Goal: Task Accomplishment & Management: Use online tool/utility

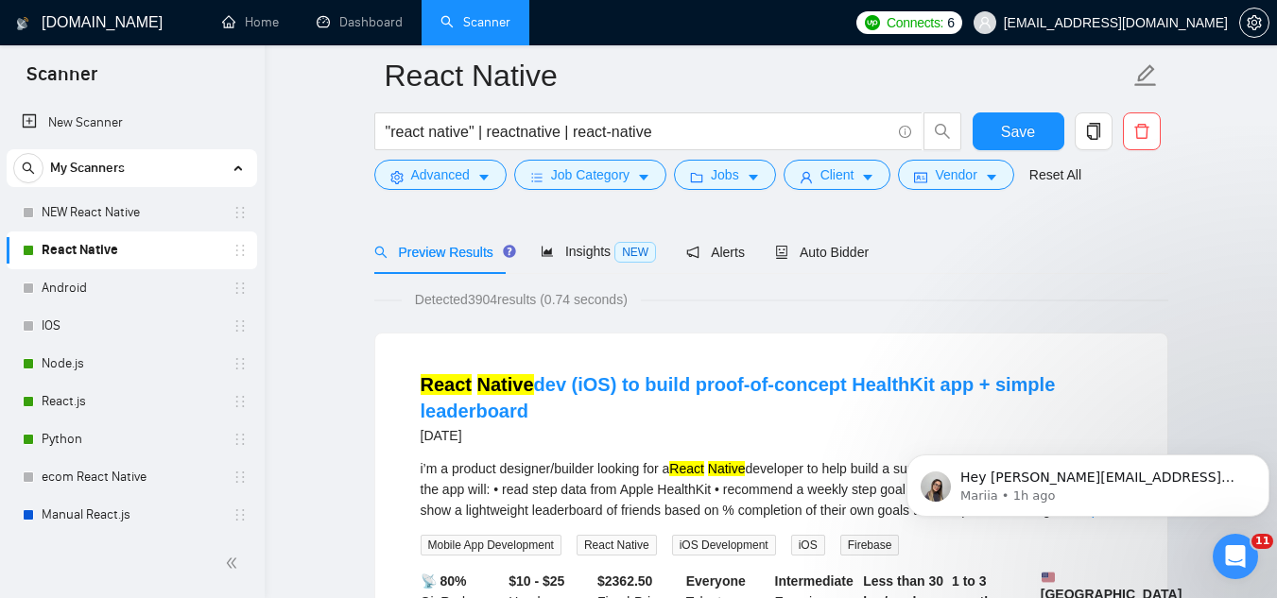
scroll to position [95, 0]
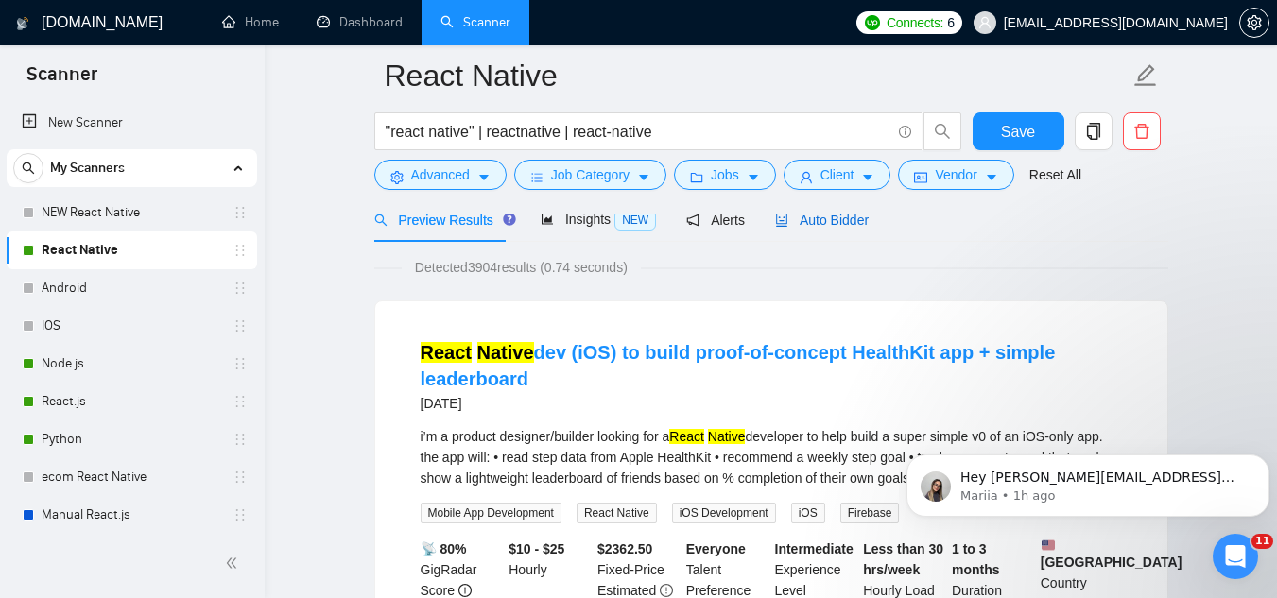
click at [838, 216] on span "Auto Bidder" at bounding box center [822, 220] width 94 height 15
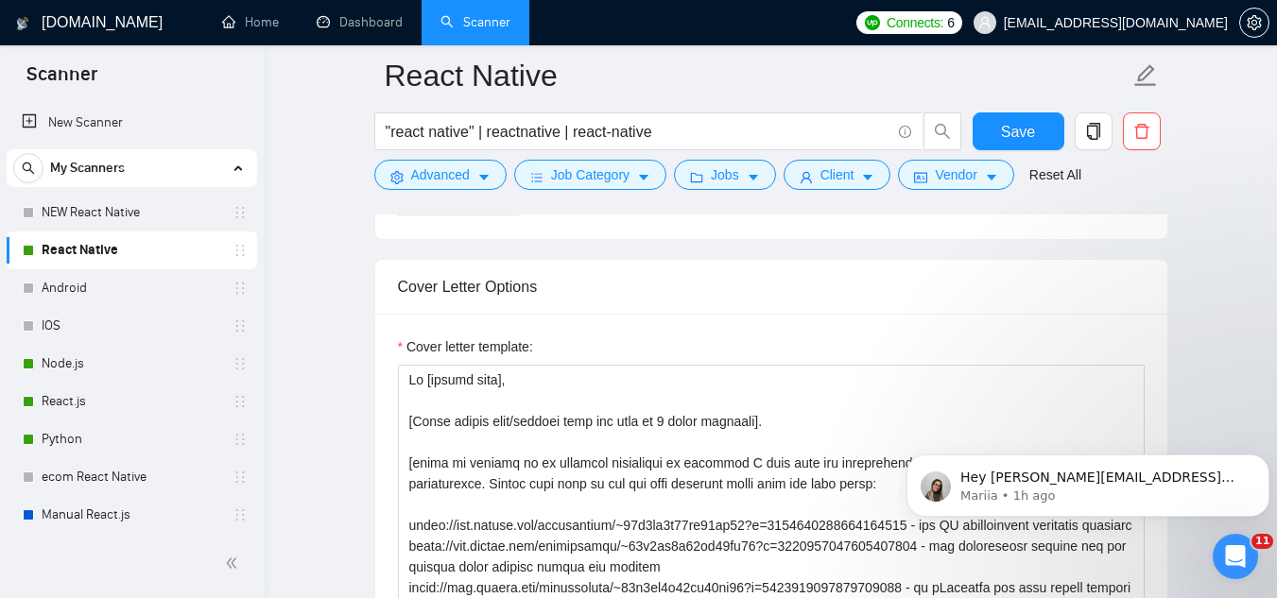
scroll to position [2175, 0]
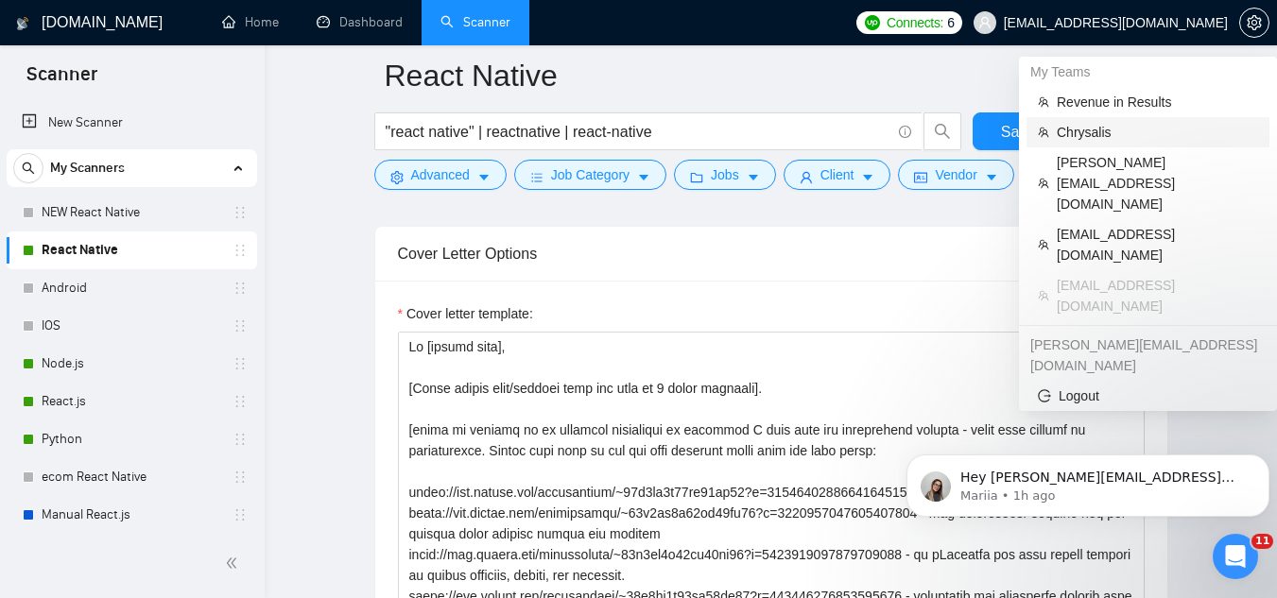
click at [1088, 136] on span "Chrysalis" at bounding box center [1157, 132] width 201 height 21
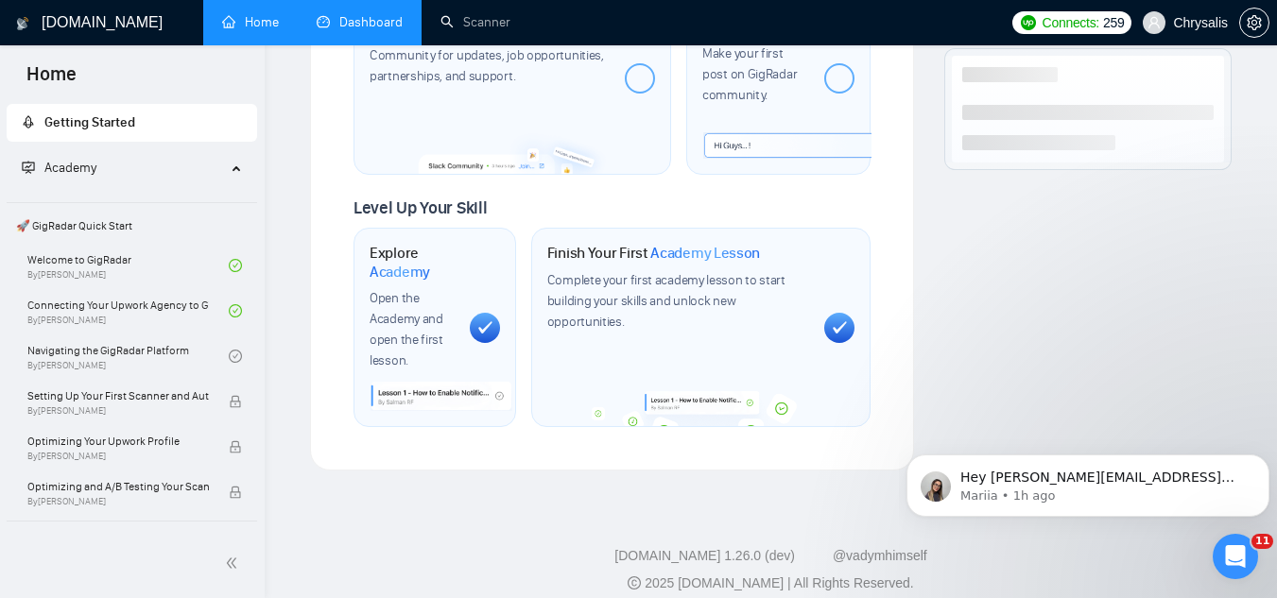
click at [396, 30] on link "Dashboard" at bounding box center [360, 22] width 86 height 16
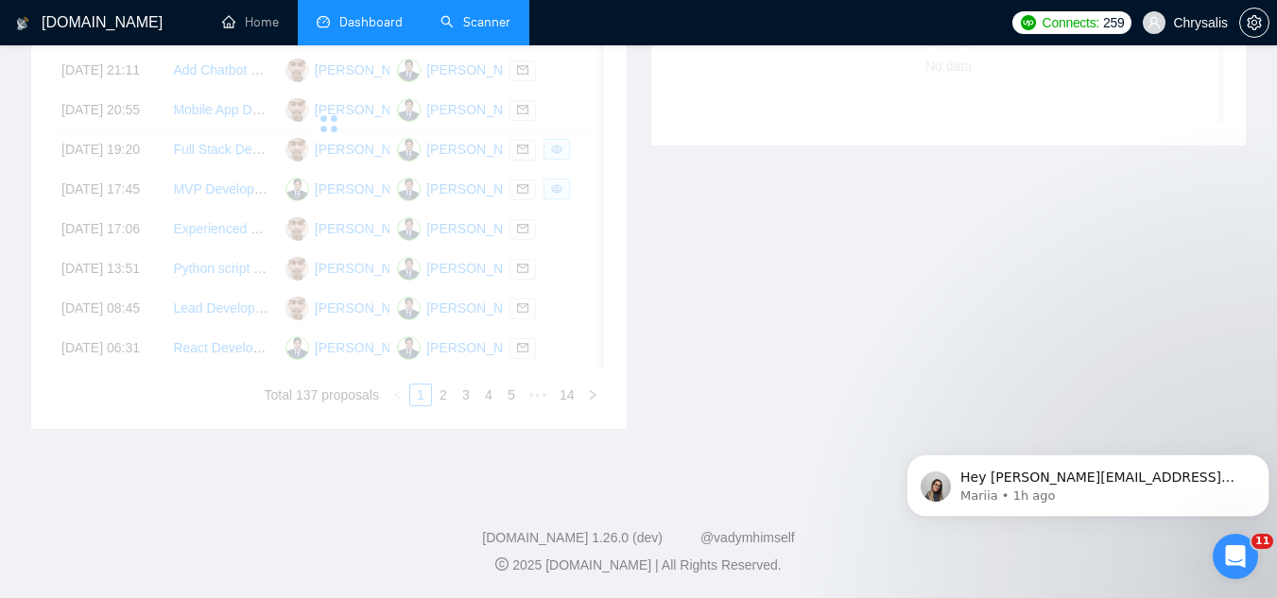
scroll to position [529, 0]
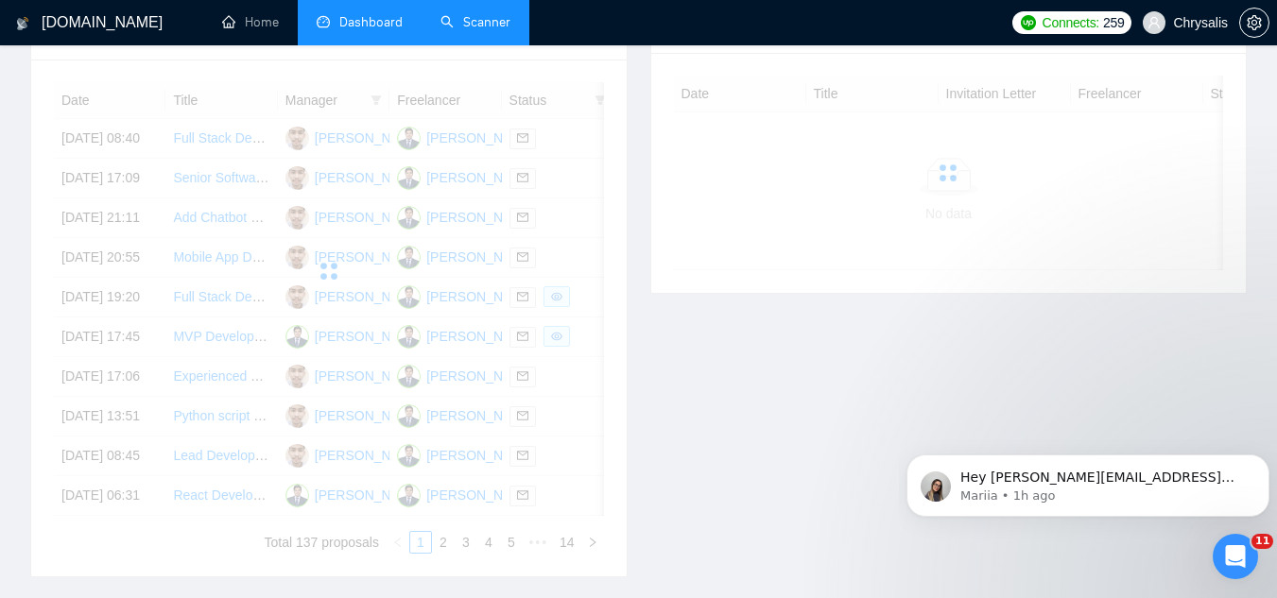
click at [511, 21] on link "Scanner" at bounding box center [476, 22] width 70 height 16
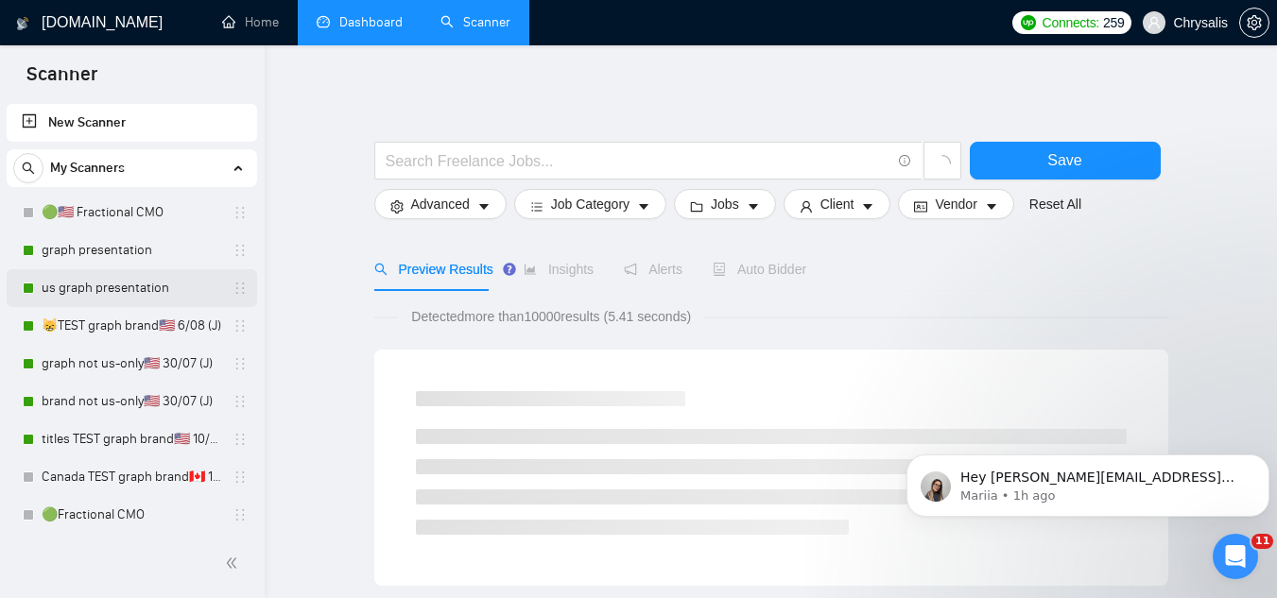
click at [146, 297] on link "us graph presentation" at bounding box center [132, 288] width 180 height 38
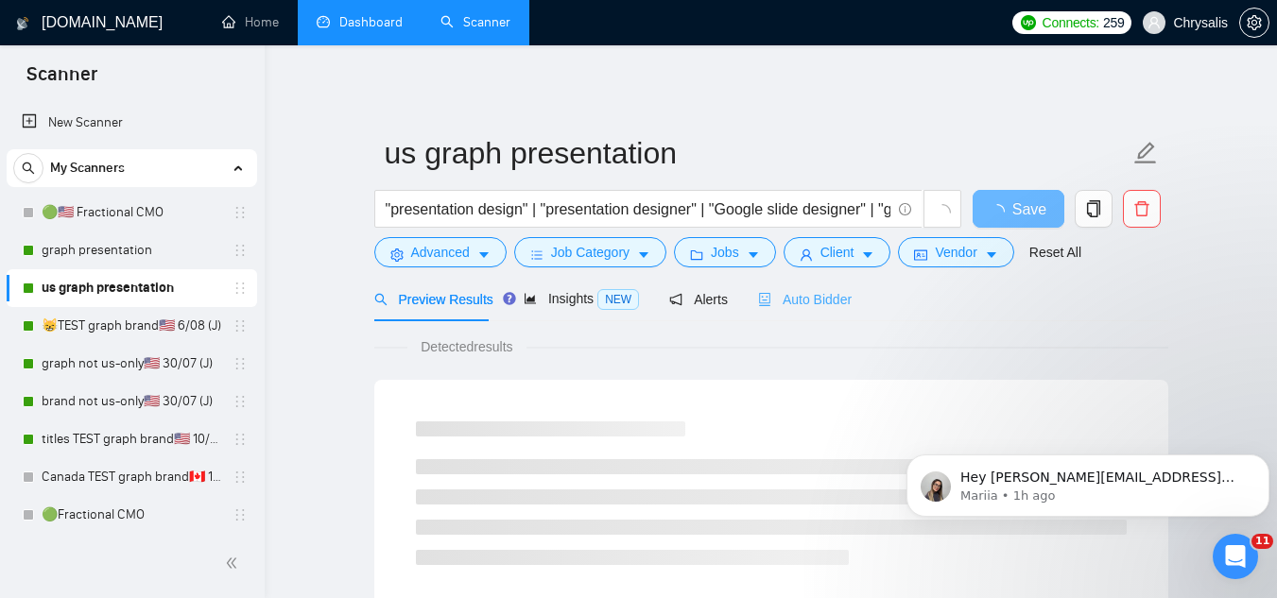
click at [807, 284] on div "Auto Bidder" at bounding box center [805, 299] width 94 height 44
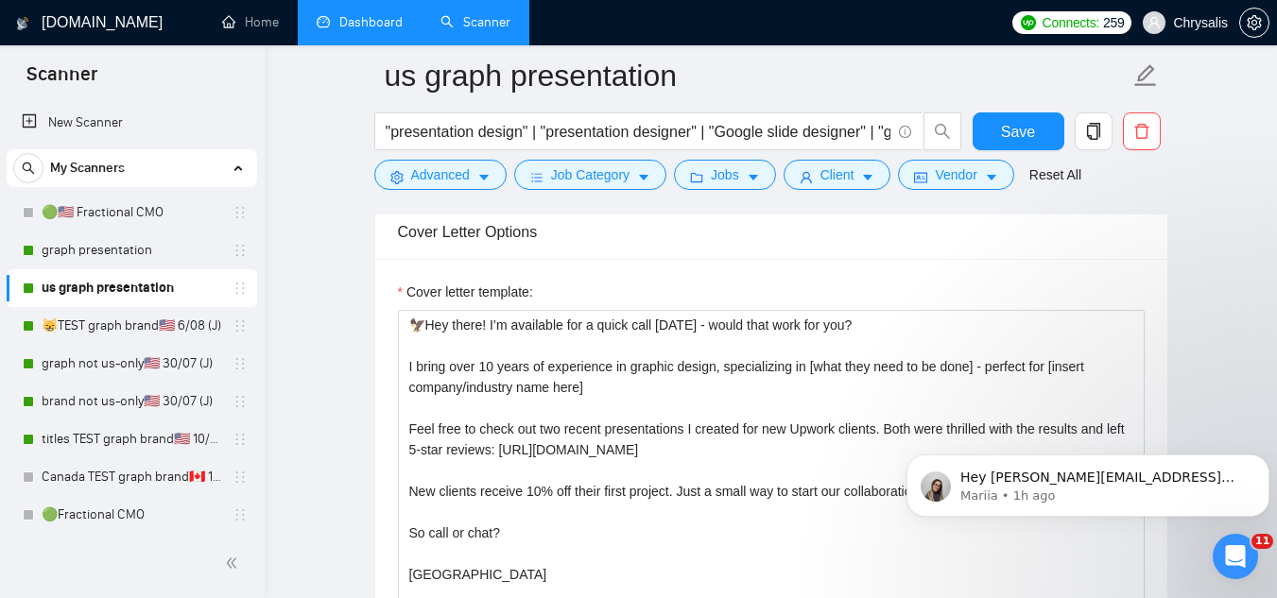
scroll to position [2175, 0]
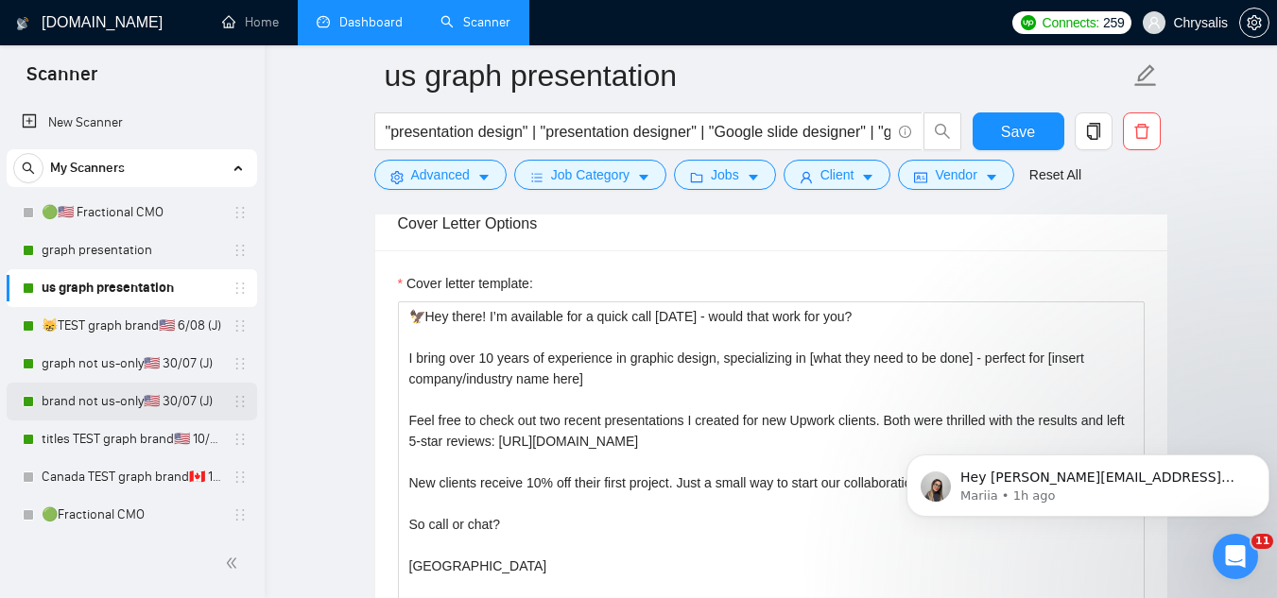
click at [99, 412] on link "brand not us-only🇺🇸 30/07 (J)" at bounding box center [132, 402] width 180 height 38
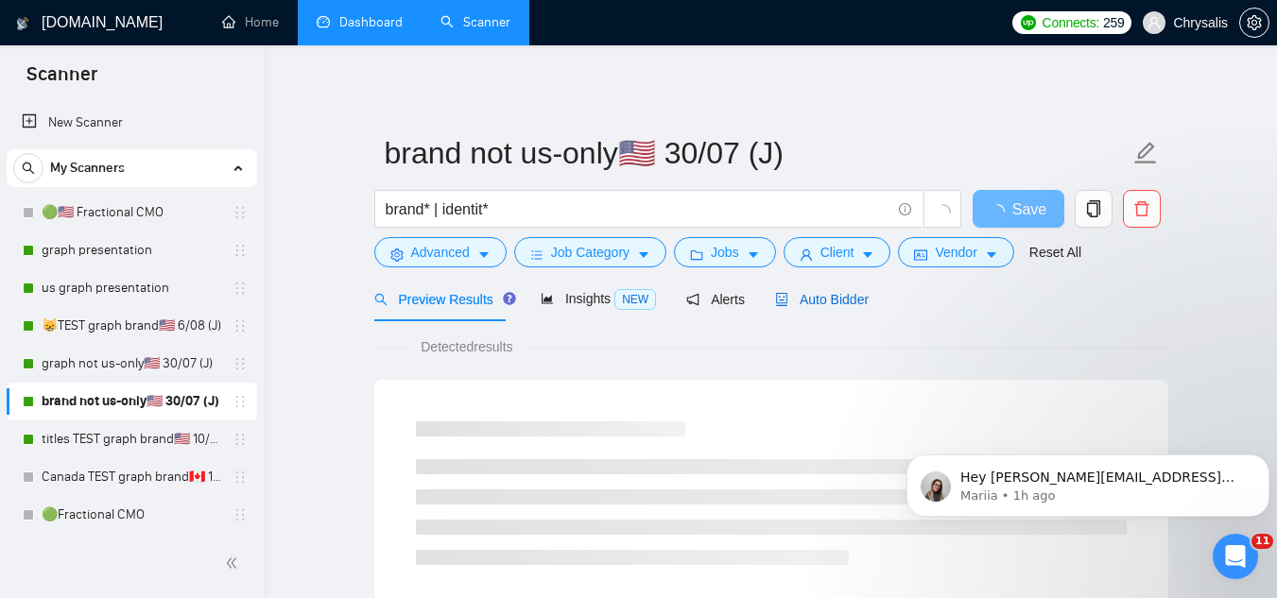
click at [816, 294] on span "Auto Bidder" at bounding box center [822, 299] width 94 height 15
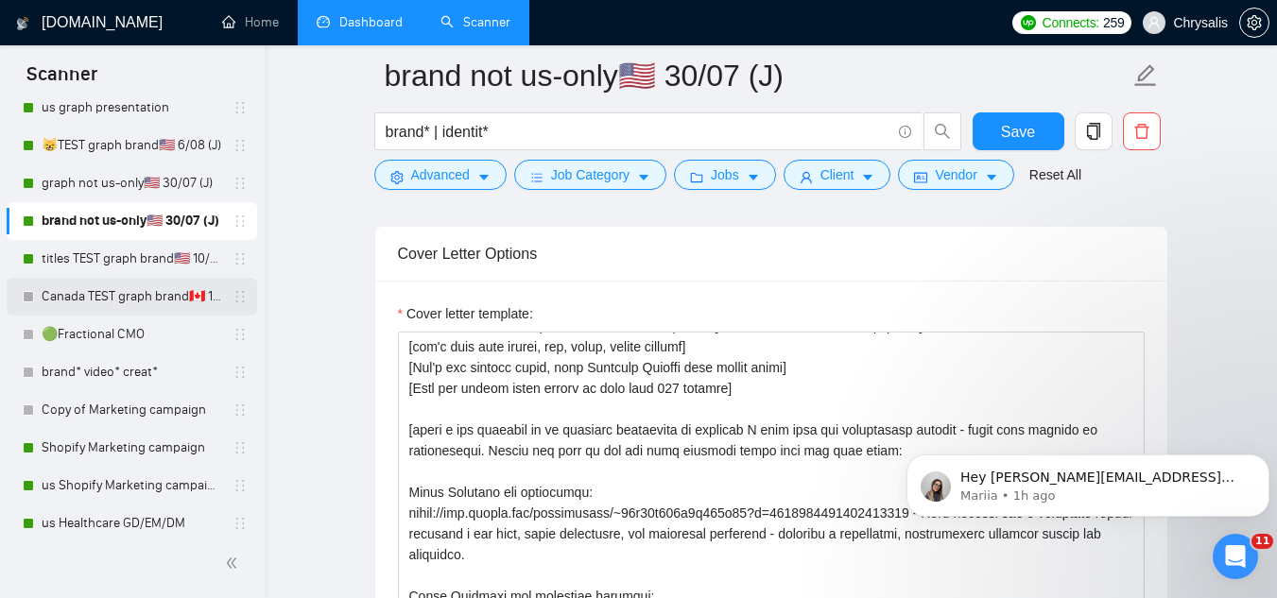
scroll to position [189, 0]
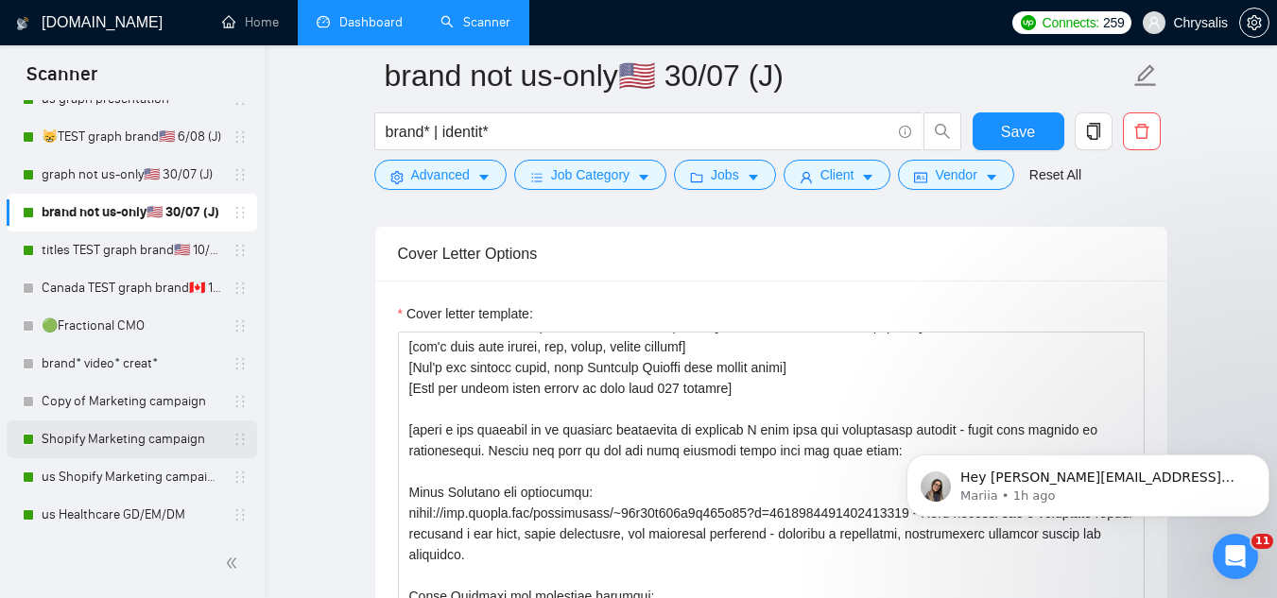
click at [145, 443] on link "Shopify Marketing campaign" at bounding box center [132, 440] width 180 height 38
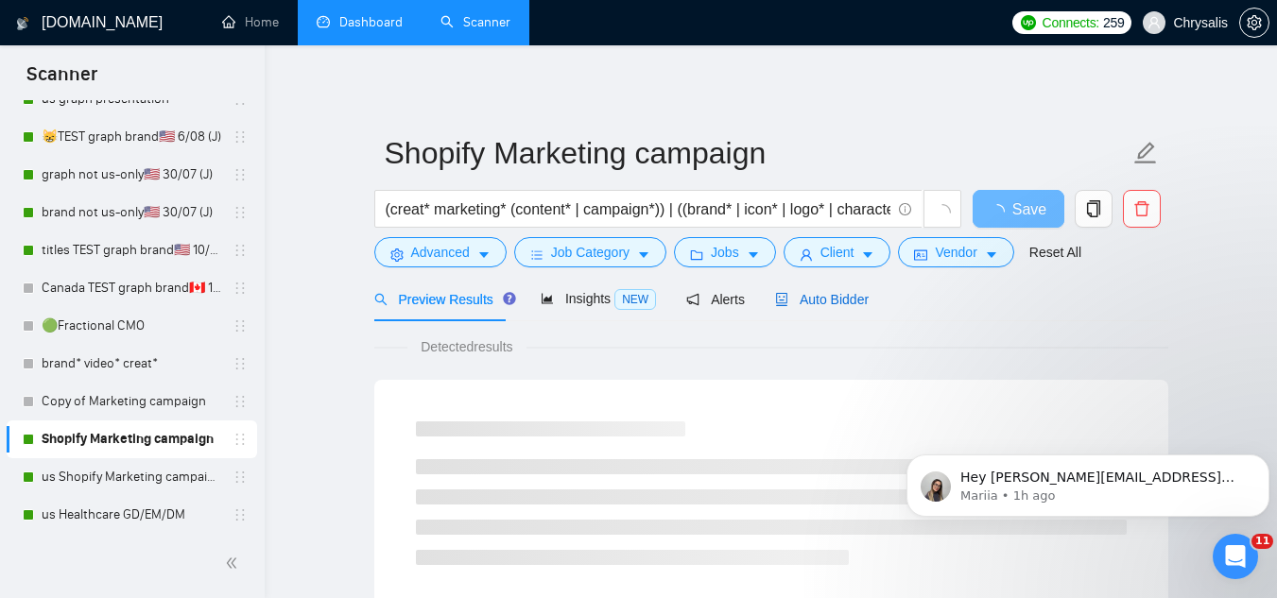
click at [799, 294] on span "Auto Bidder" at bounding box center [822, 299] width 94 height 15
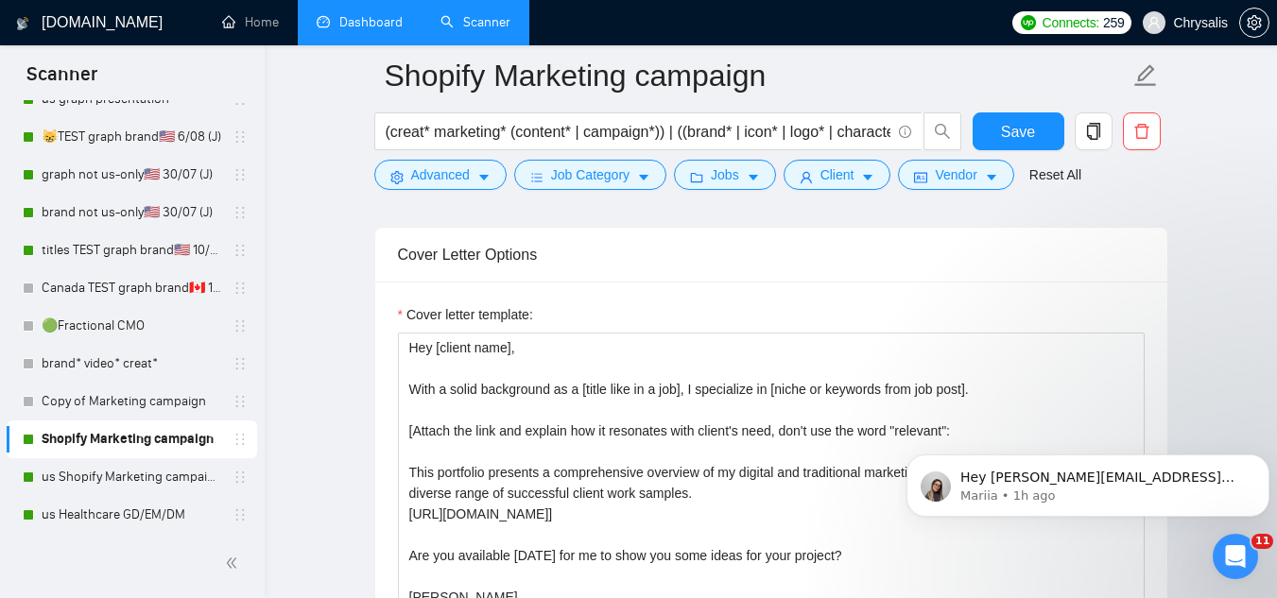
scroll to position [2175, 0]
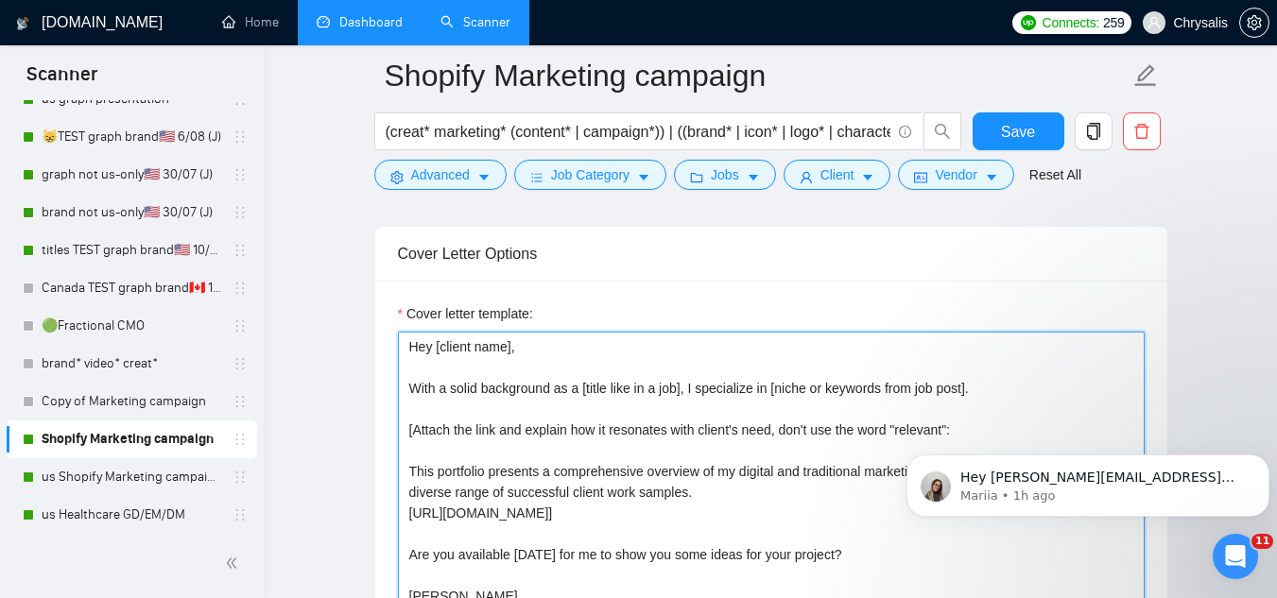
click at [644, 487] on textarea "Hey [client name], With a solid background as a [title like in a job], I specia…" at bounding box center [771, 544] width 747 height 425
